Goal: Transaction & Acquisition: Purchase product/service

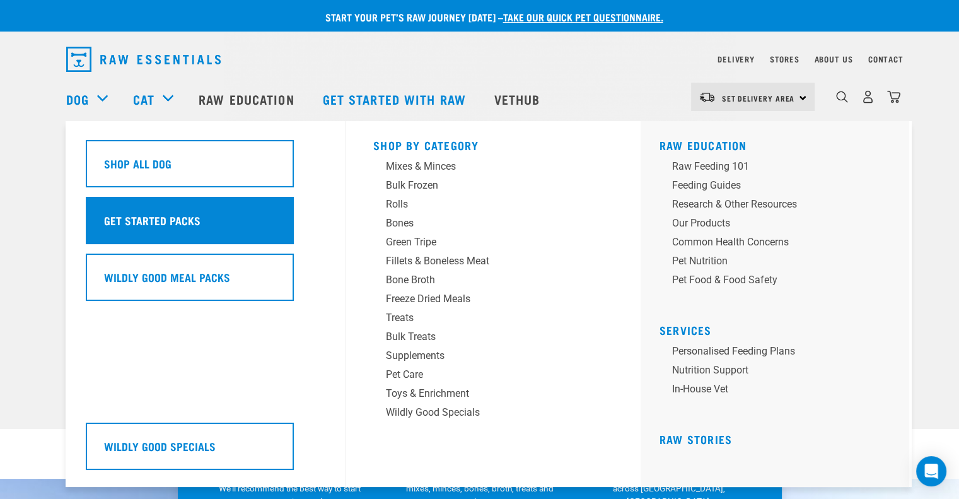
click at [136, 219] on h5 "Get Started Packs" at bounding box center [152, 220] width 96 height 16
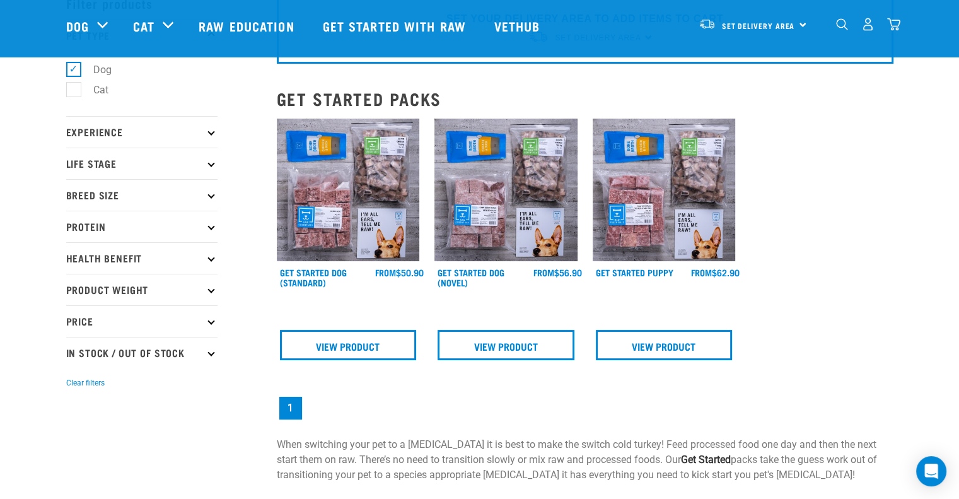
scroll to position [59, 0]
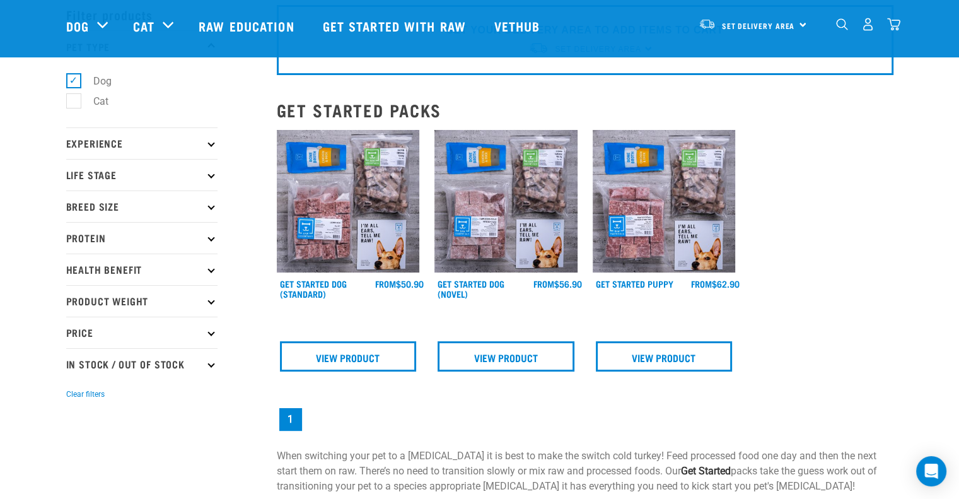
click at [367, 188] on img at bounding box center [348, 201] width 143 height 143
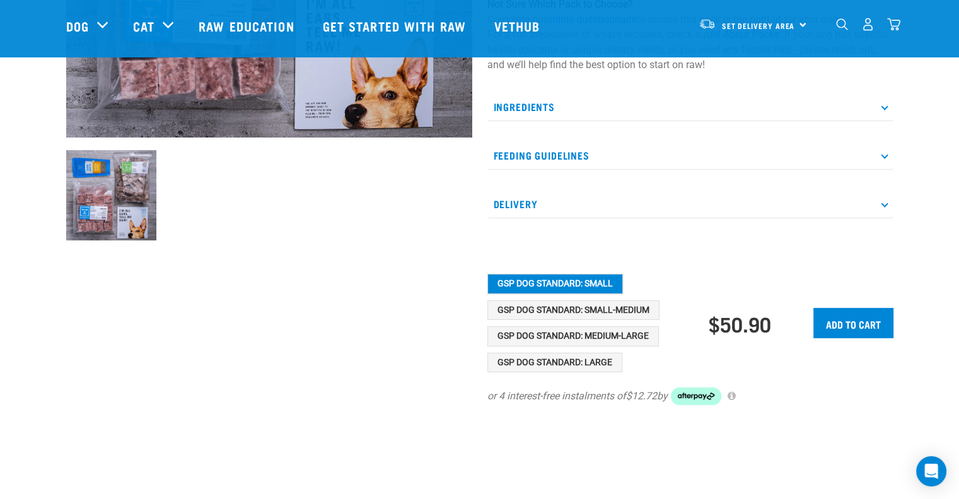
scroll to position [369, 0]
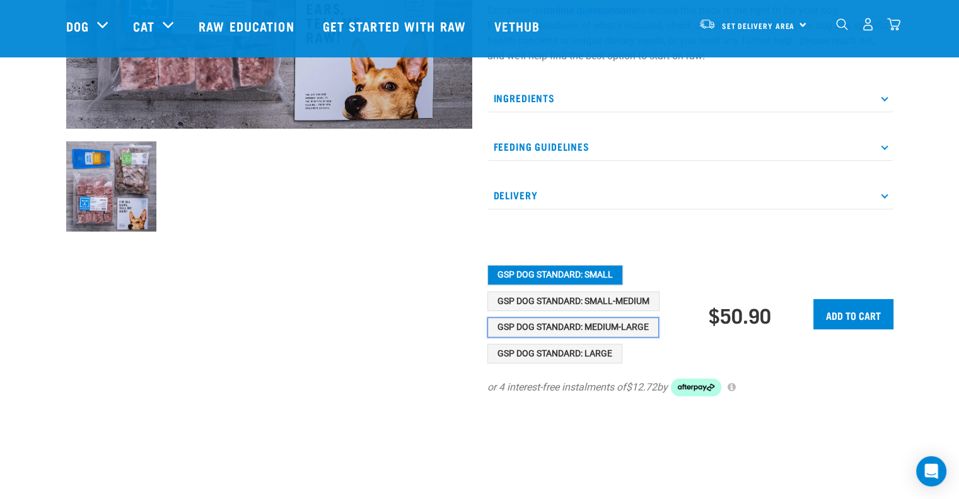
click at [601, 321] on button "GSP Dog Standard: Medium-Large" at bounding box center [572, 327] width 171 height 20
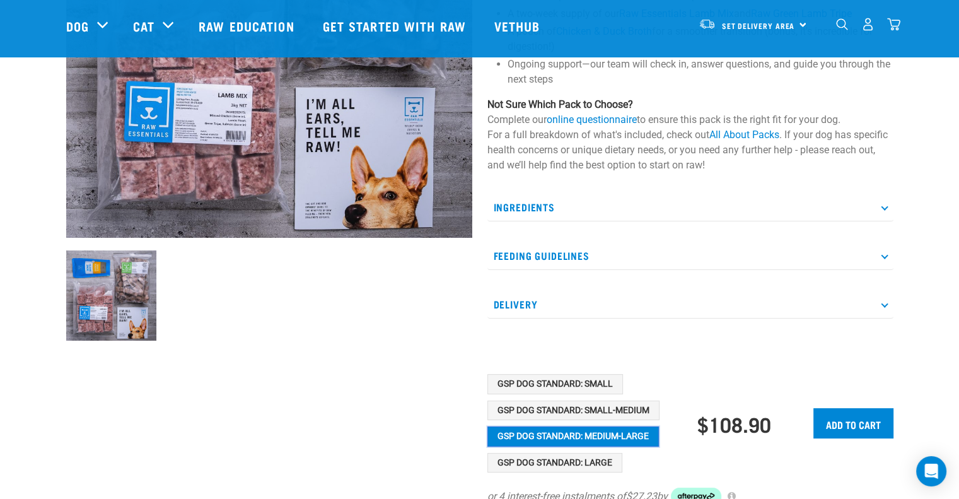
scroll to position [310, 0]
